Goal: Transaction & Acquisition: Purchase product/service

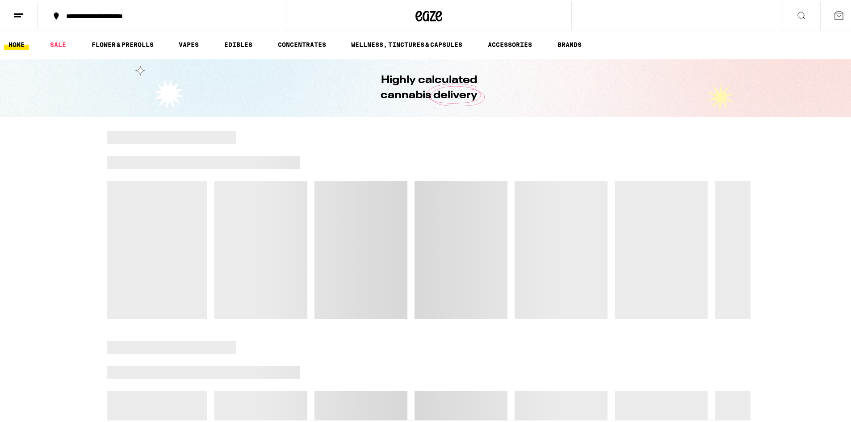
click at [25, 13] on button at bounding box center [19, 14] width 38 height 28
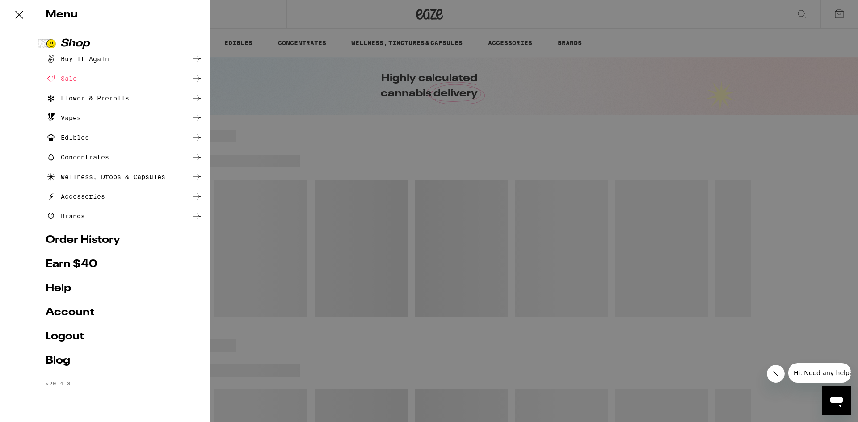
click at [277, 102] on div "Menu Shop Buy It Again Sale Flower & Prerolls Vapes Edibles Concentrates Wellne…" at bounding box center [429, 211] width 858 height 422
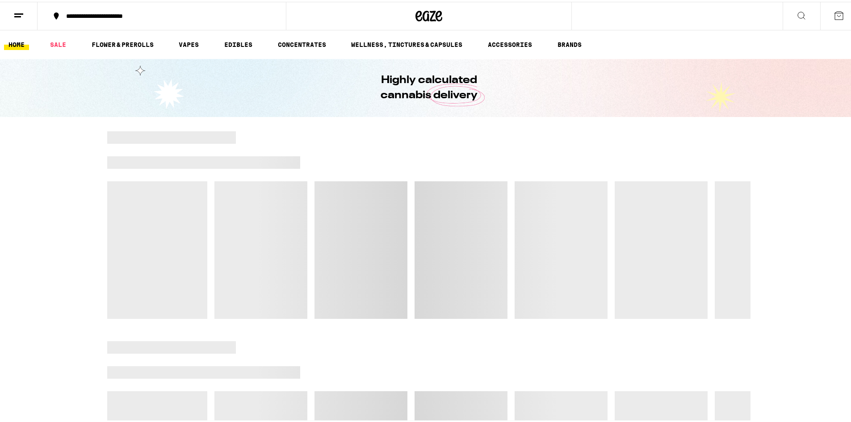
click at [11, 9] on button at bounding box center [19, 14] width 38 height 28
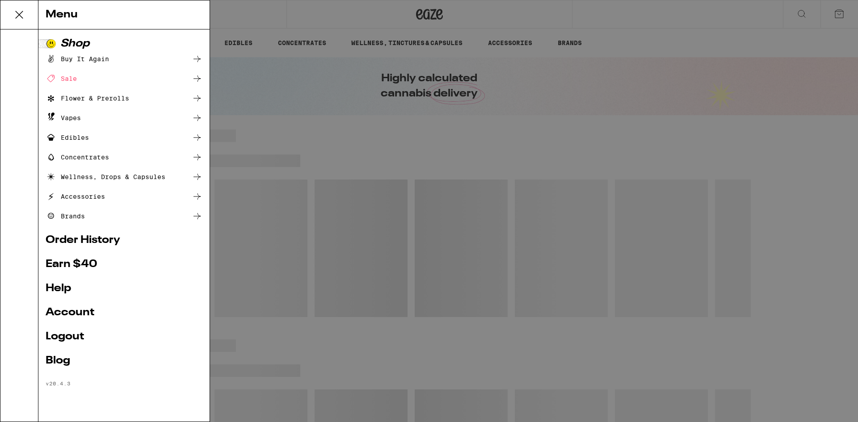
click at [274, 151] on div "Menu Shop Buy It Again Sale Flower & Prerolls Vapes Edibles Concentrates Wellne…" at bounding box center [429, 211] width 858 height 422
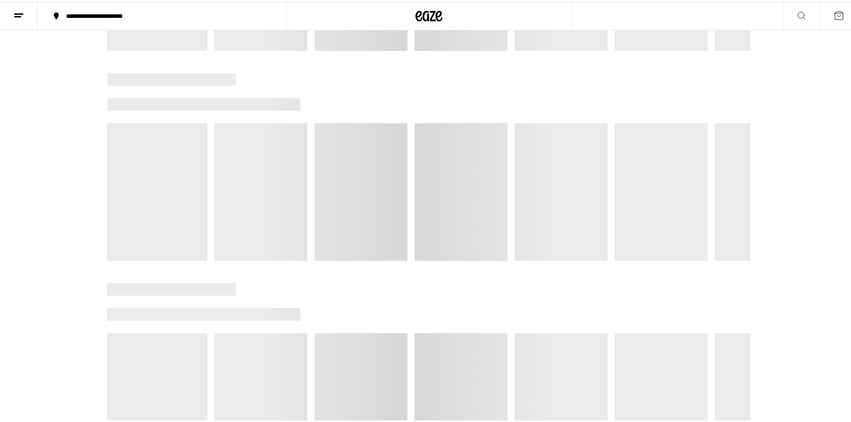
click at [213, 152] on div at bounding box center [428, 165] width 643 height 188
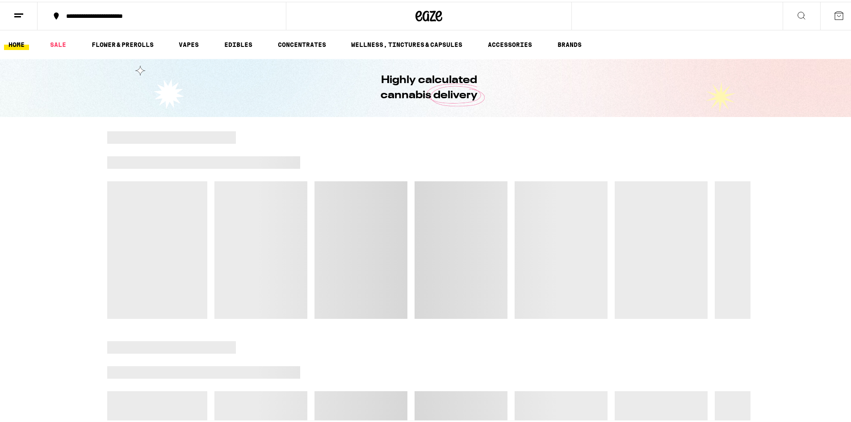
click at [101, 17] on div "**********" at bounding box center [166, 14] width 209 height 6
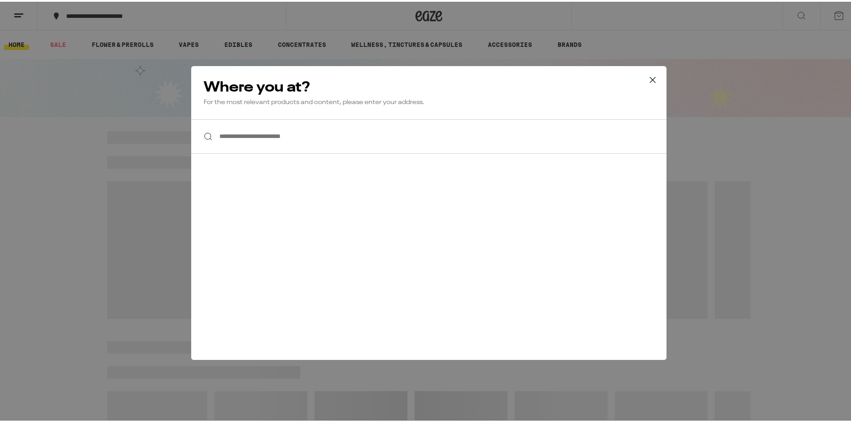
click at [256, 134] on input "**********" at bounding box center [428, 135] width 475 height 34
click at [646, 76] on icon at bounding box center [652, 77] width 13 height 13
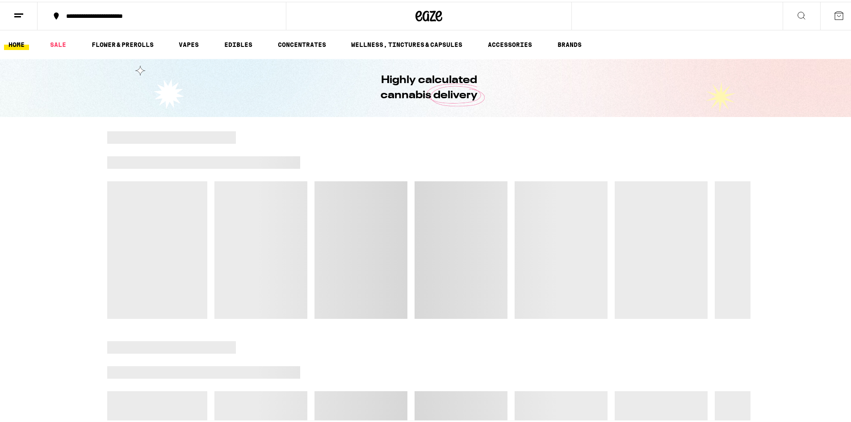
click at [21, 15] on line at bounding box center [17, 15] width 7 height 0
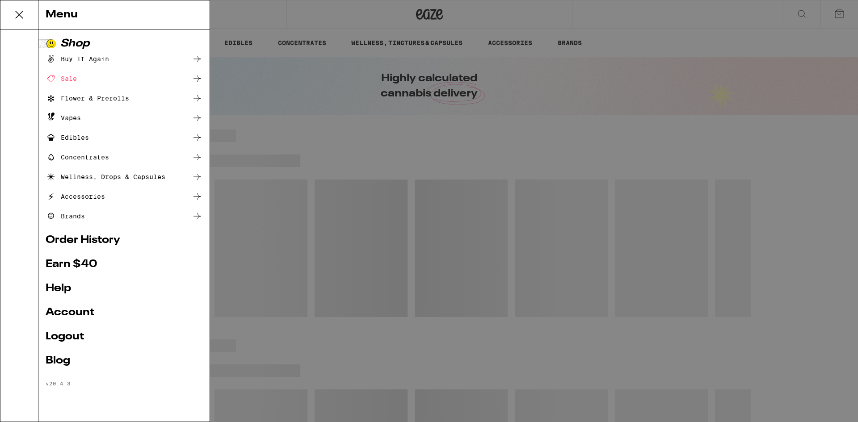
click at [70, 81] on div "Sale" at bounding box center [61, 78] width 31 height 11
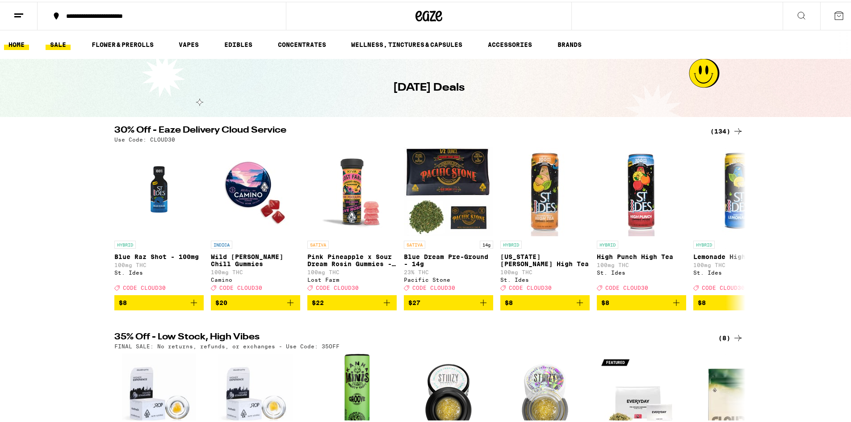
click at [11, 43] on link "HOME" at bounding box center [16, 43] width 25 height 11
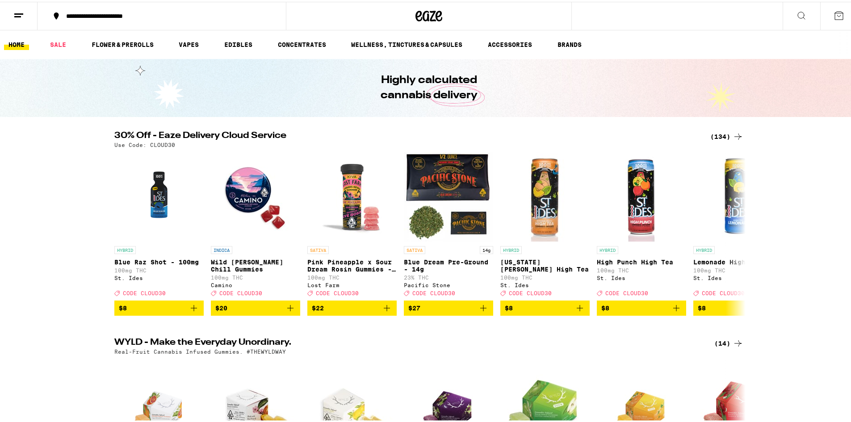
click at [416, 16] on icon at bounding box center [429, 14] width 27 height 16
click at [441, 2] on div at bounding box center [429, 14] width 286 height 29
click at [432, 11] on icon at bounding box center [429, 14] width 27 height 16
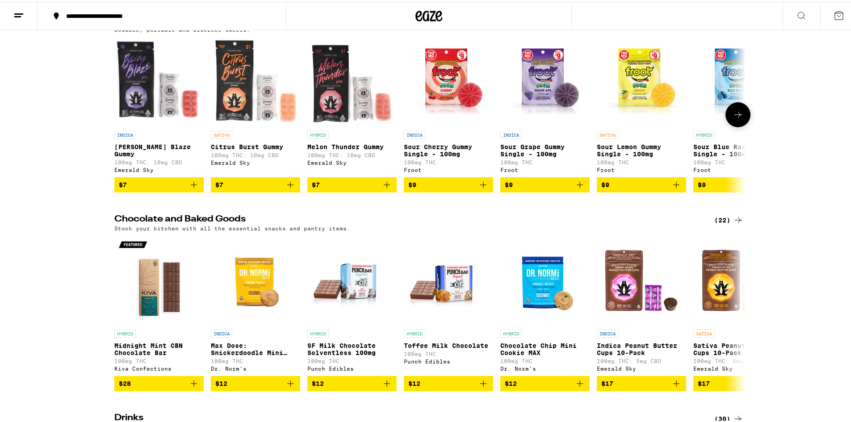
scroll to position [2860, 0]
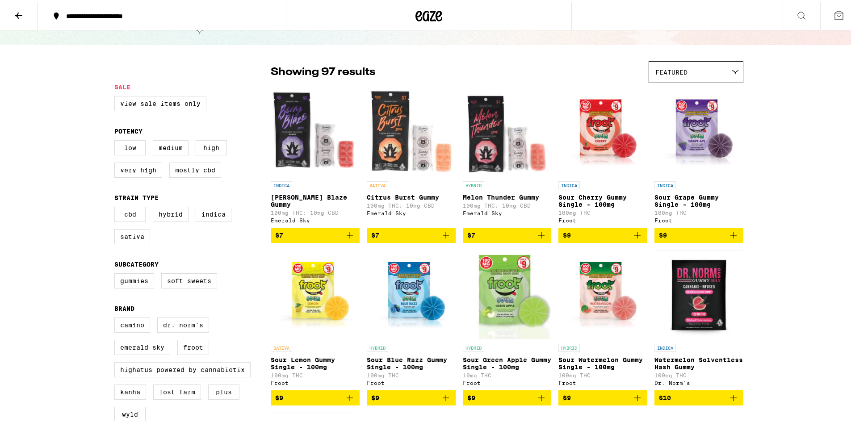
scroll to position [45, 0]
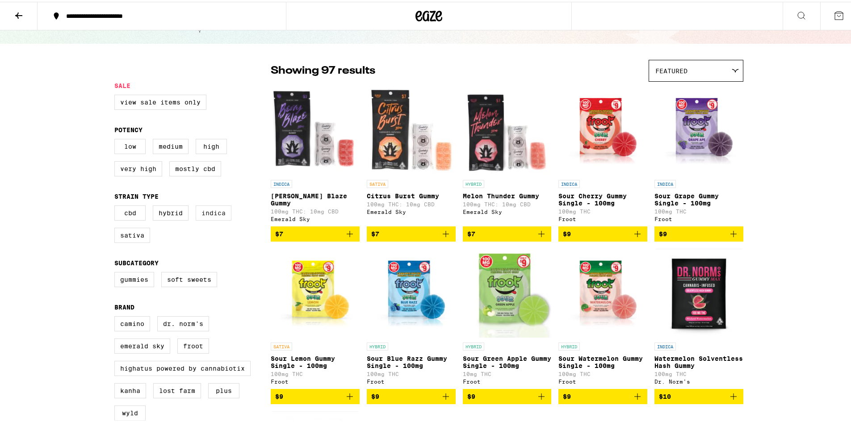
click at [212, 219] on label "Indica" at bounding box center [214, 211] width 36 height 15
click at [117, 206] on input "Indica" at bounding box center [116, 205] width 0 height 0
checkbox input "true"
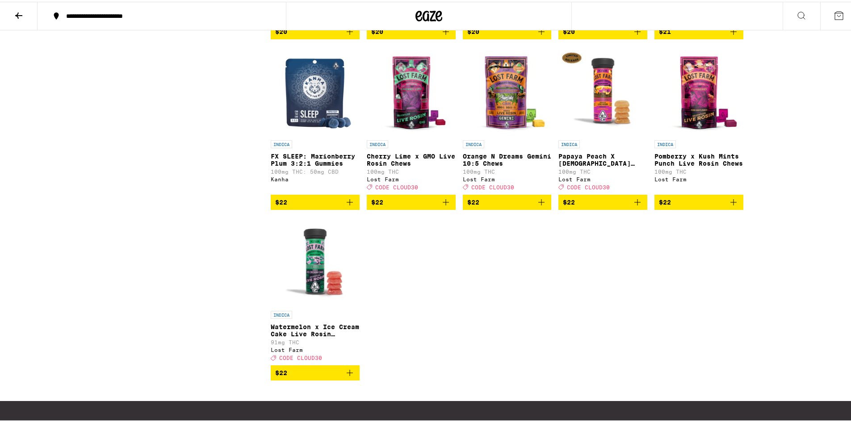
scroll to position [983, 0]
